Goal: Task Accomplishment & Management: Manage account settings

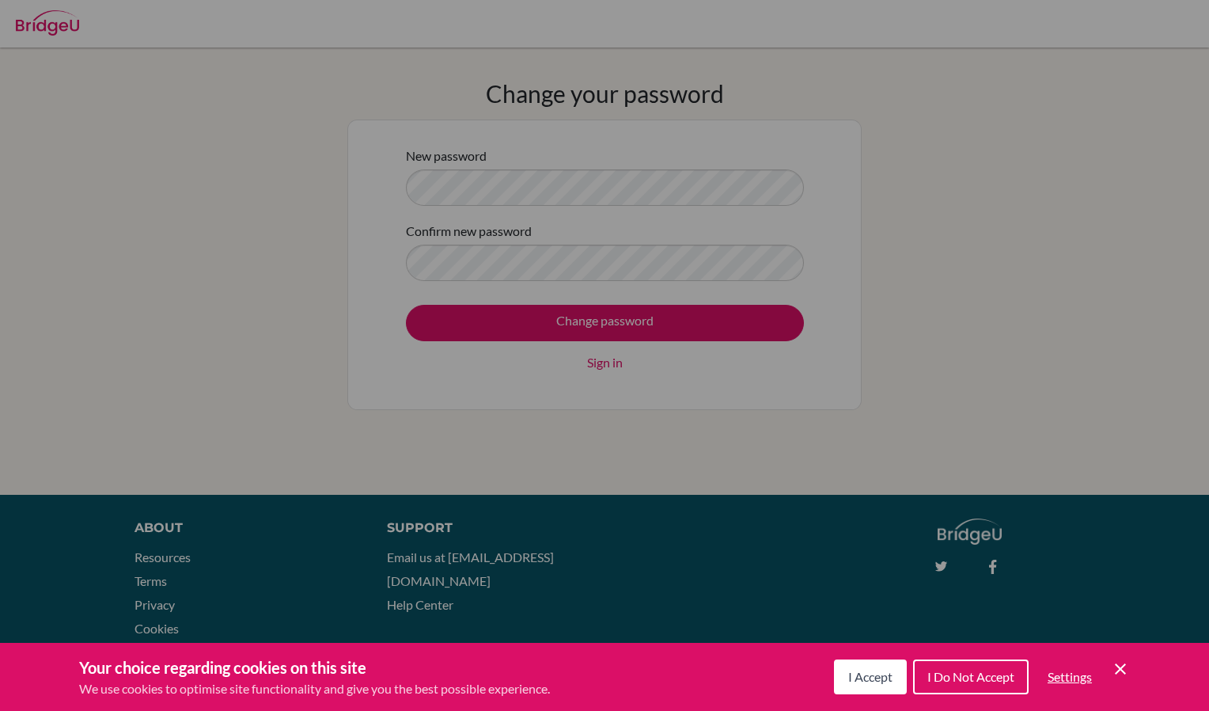
click at [1122, 670] on icon "Save and close" at bounding box center [1120, 668] width 11 height 11
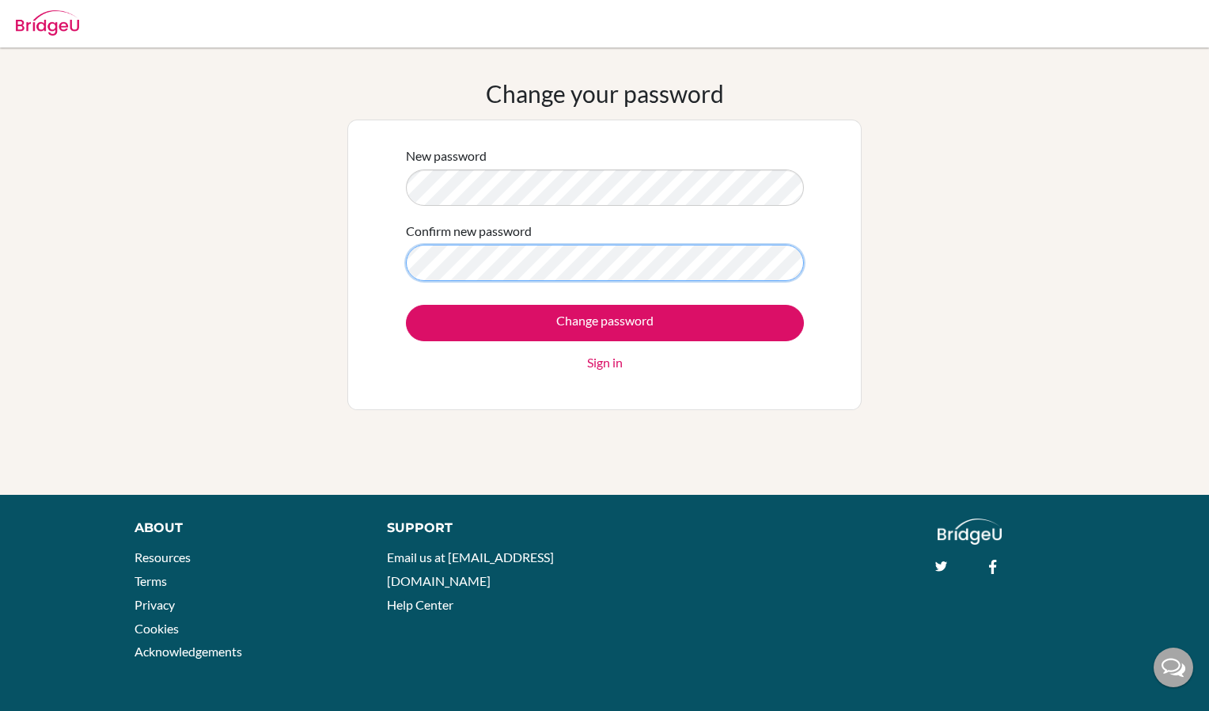
click at [406, 305] on input "Change password" at bounding box center [605, 323] width 398 height 36
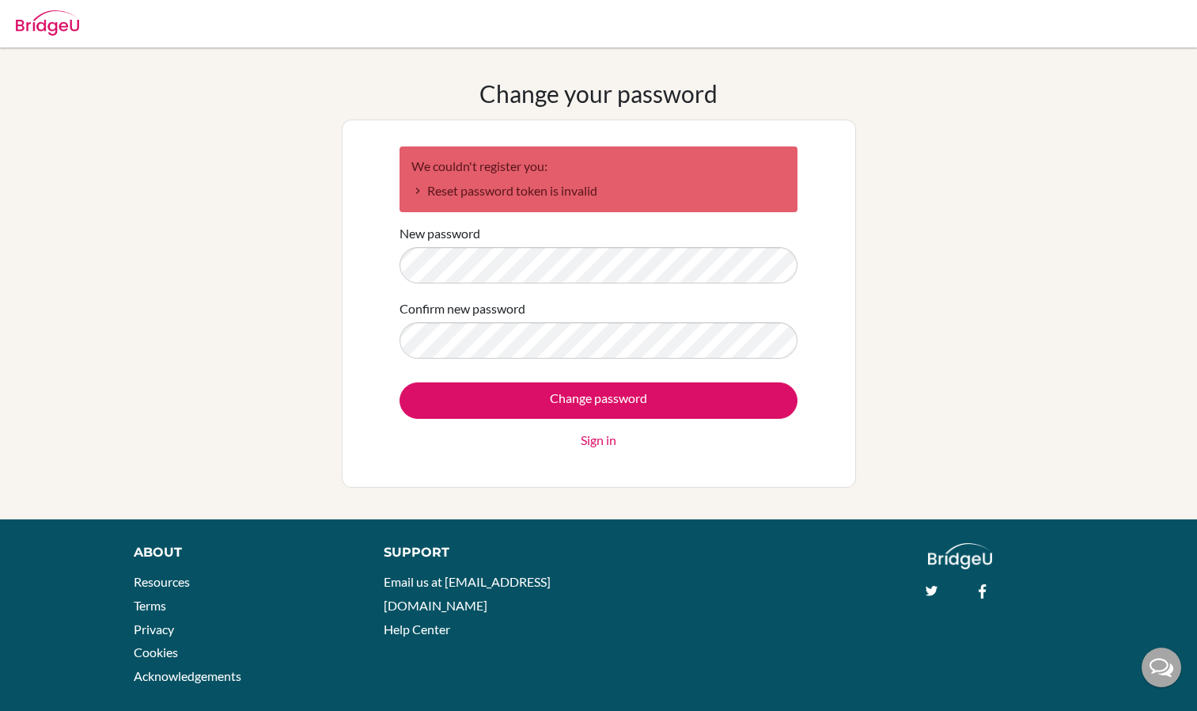
click at [305, 259] on div "Change your password We couldn't register you: Reset password token is invalid …" at bounding box center [598, 283] width 1197 height 408
click at [400, 382] on input "Change password" at bounding box center [599, 400] width 398 height 36
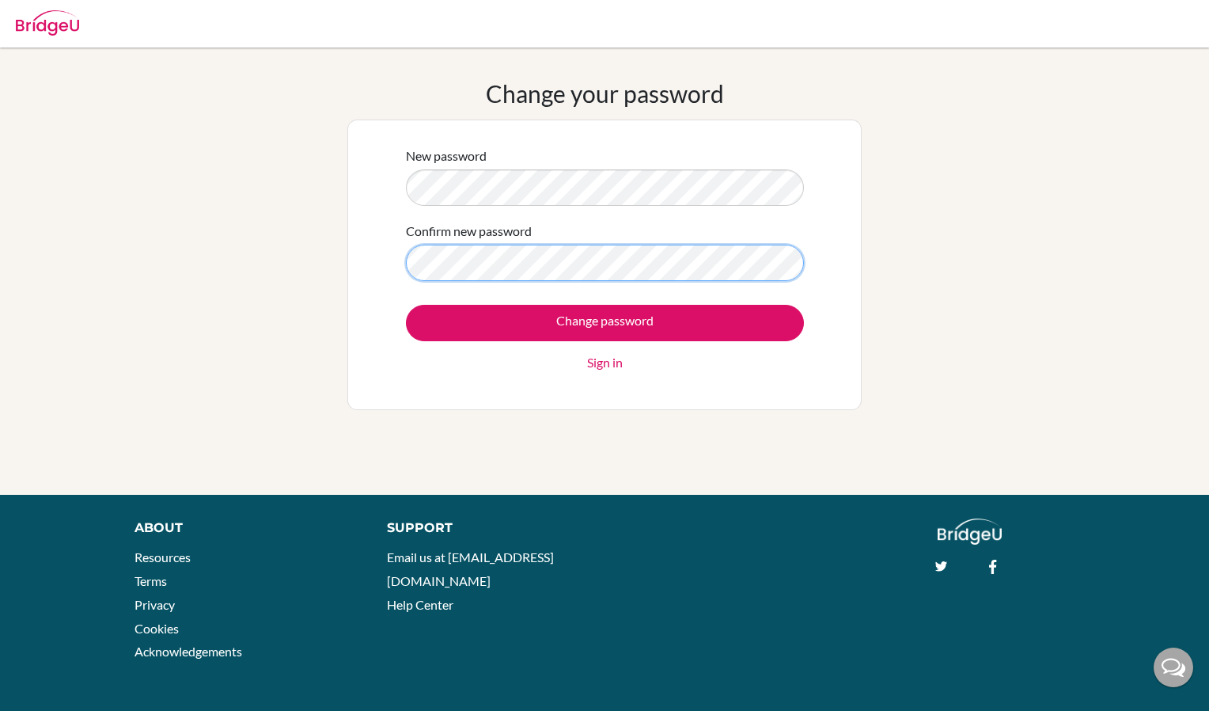
click at [406, 305] on input "Change password" at bounding box center [605, 323] width 398 height 36
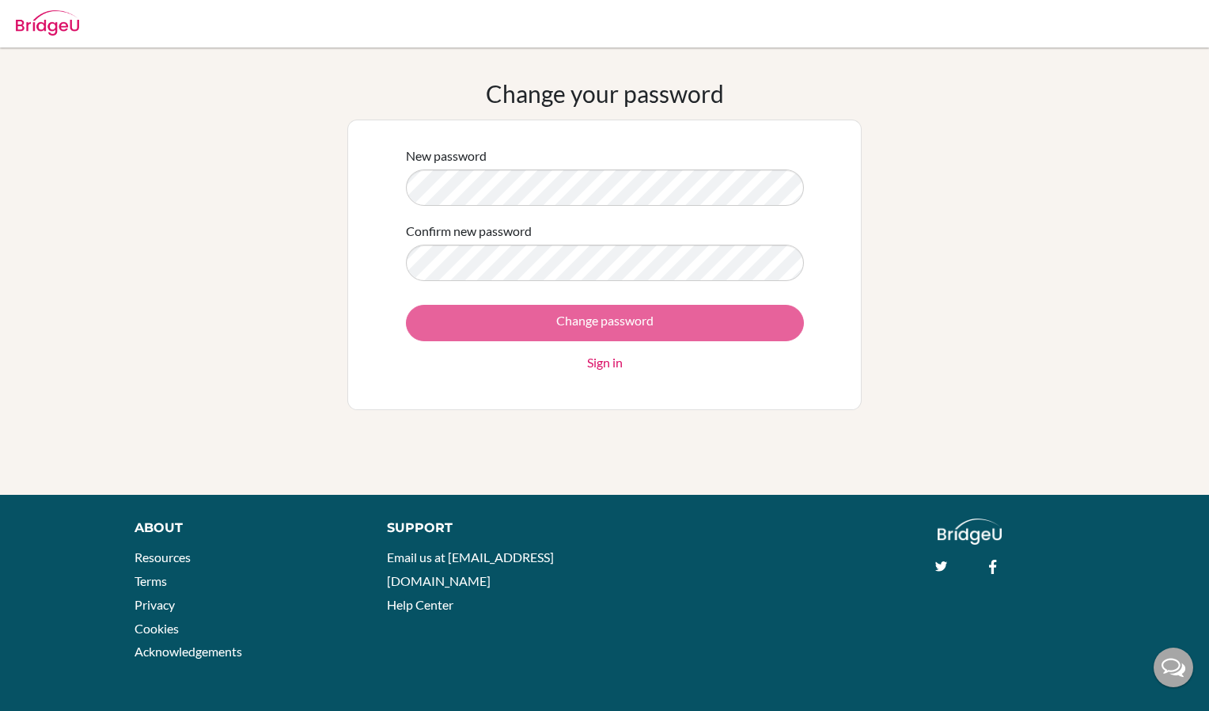
click at [726, 310] on div "Change password Sign in" at bounding box center [605, 338] width 398 height 67
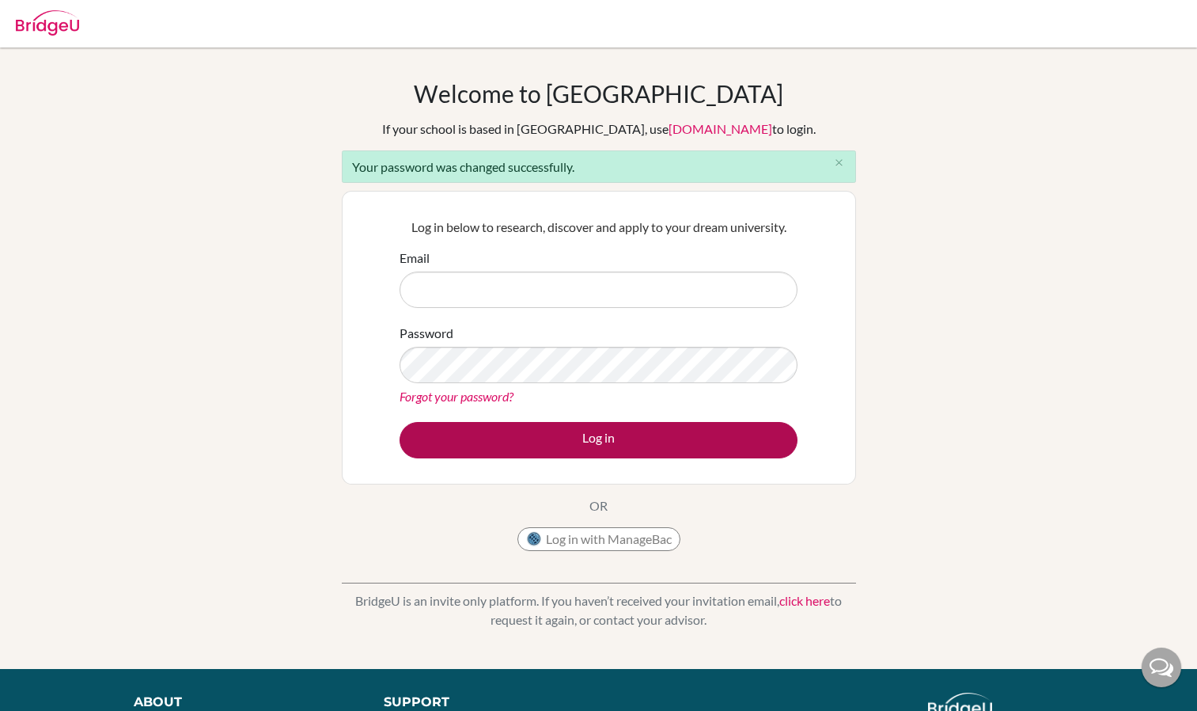
type input "[EMAIL_ADDRESS][DOMAIN_NAME]"
click at [692, 431] on button "Log in" at bounding box center [599, 440] width 398 height 36
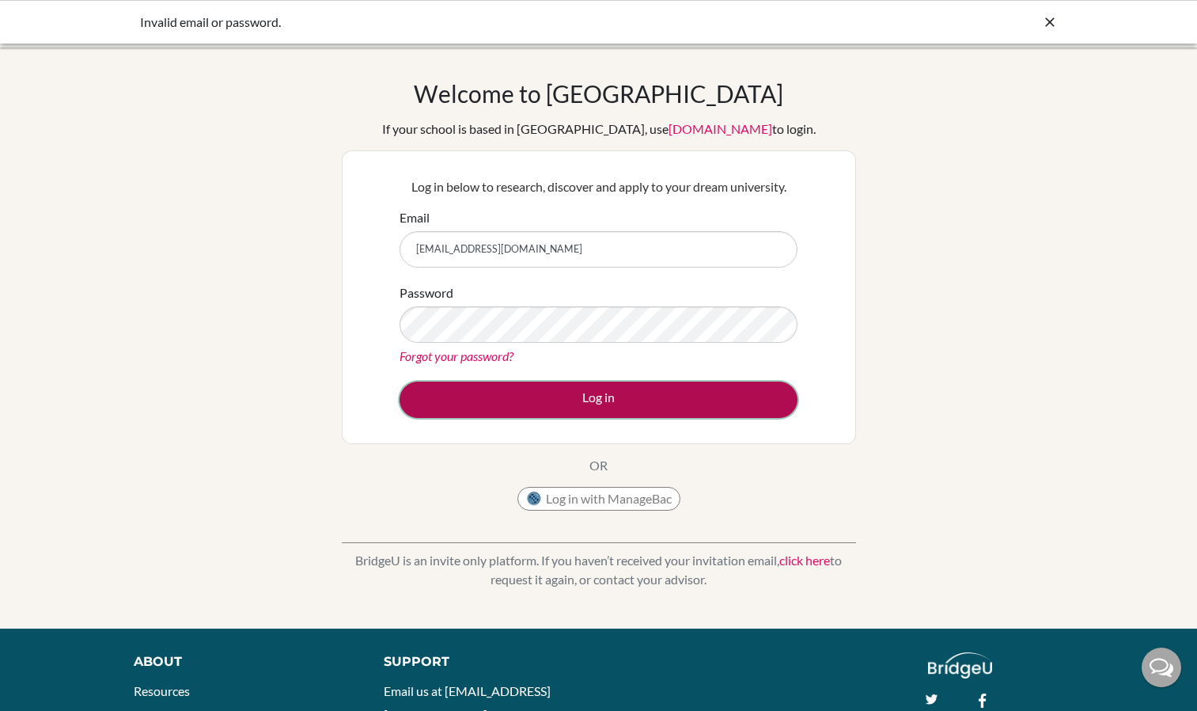
click at [741, 409] on button "Log in" at bounding box center [599, 399] width 398 height 36
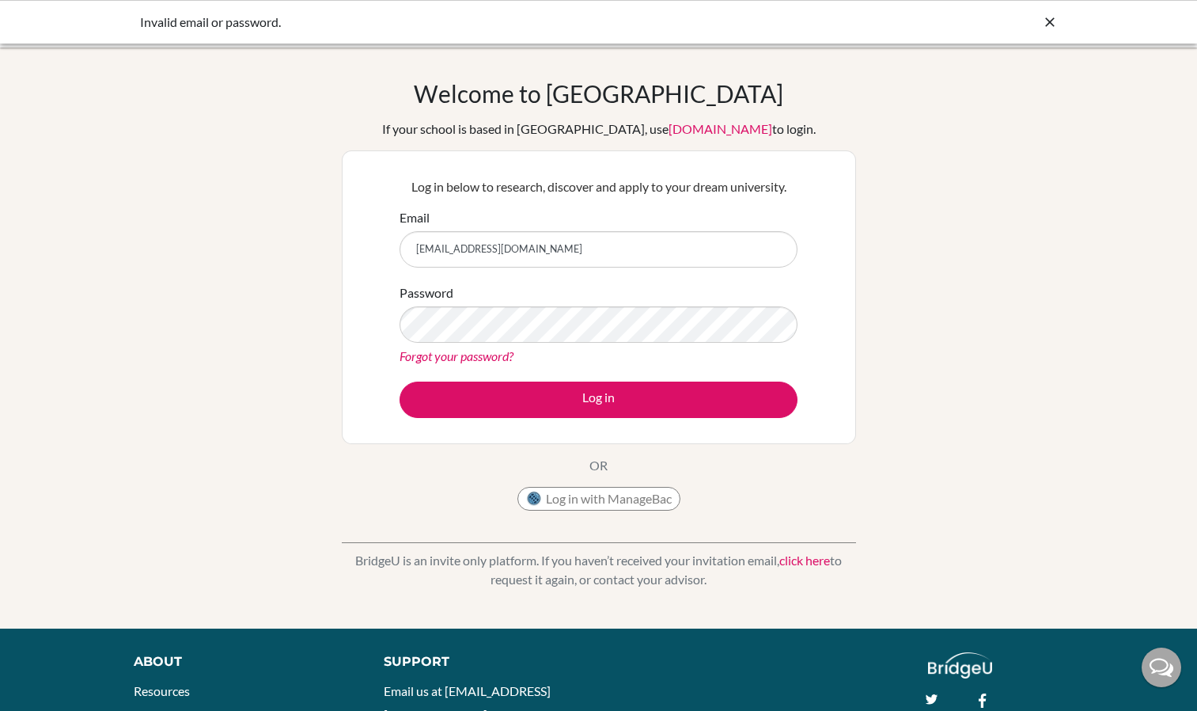
click at [400, 381] on button "Log in" at bounding box center [599, 399] width 398 height 36
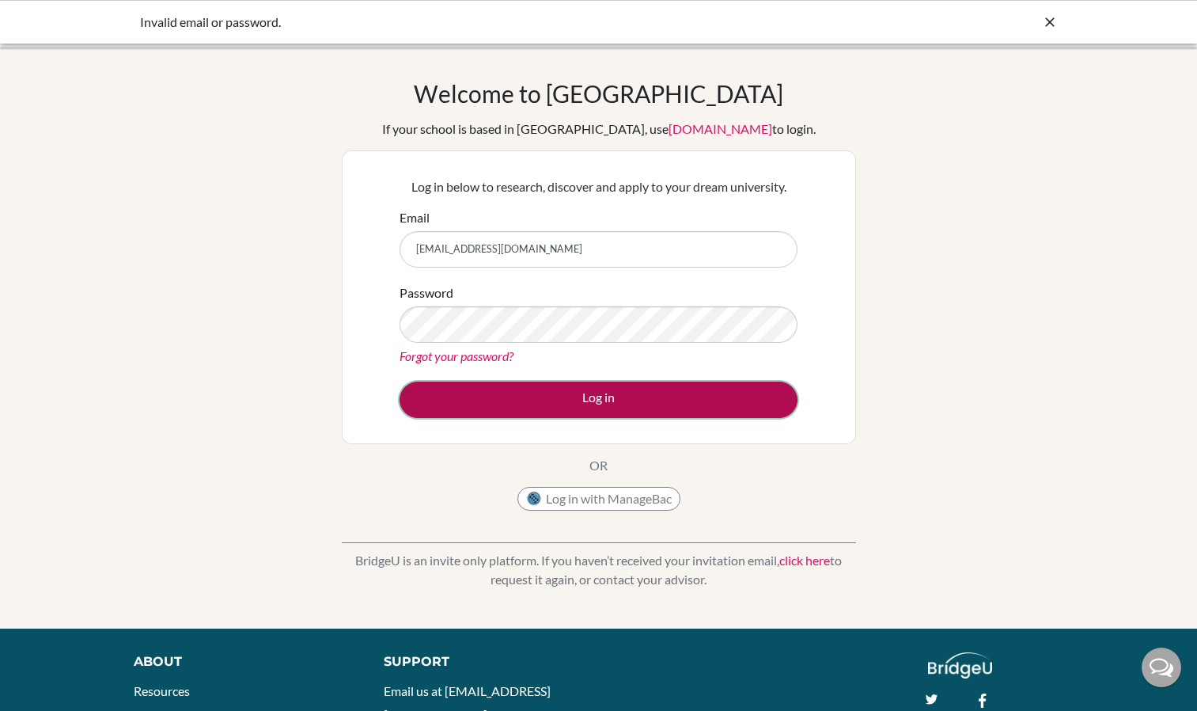
click at [745, 389] on button "Log in" at bounding box center [599, 399] width 398 height 36
